Goal: Task Accomplishment & Management: Manage account settings

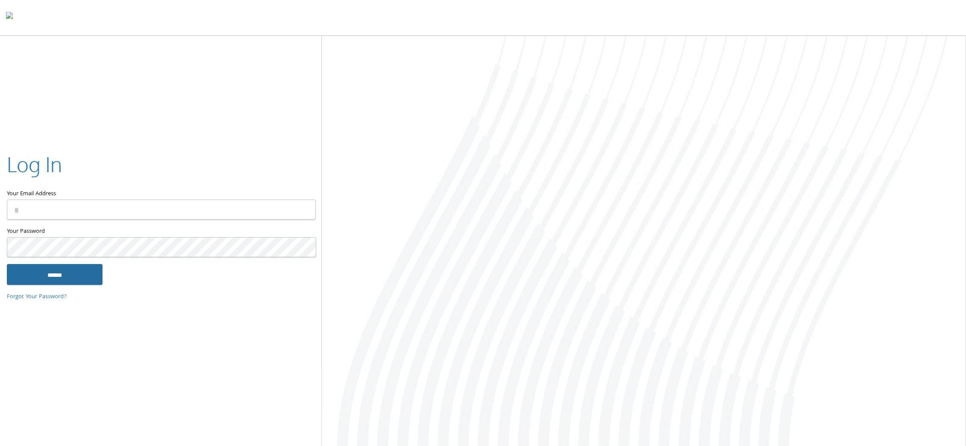
type input "**********"
click at [73, 277] on input "******" at bounding box center [55, 275] width 96 height 21
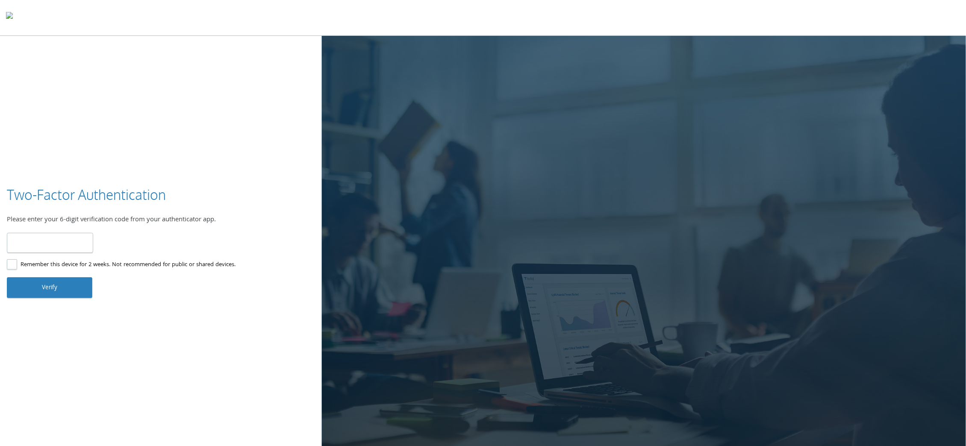
click at [64, 245] on input "number" at bounding box center [50, 243] width 86 height 20
type input "******"
